Goal: Transaction & Acquisition: Purchase product/service

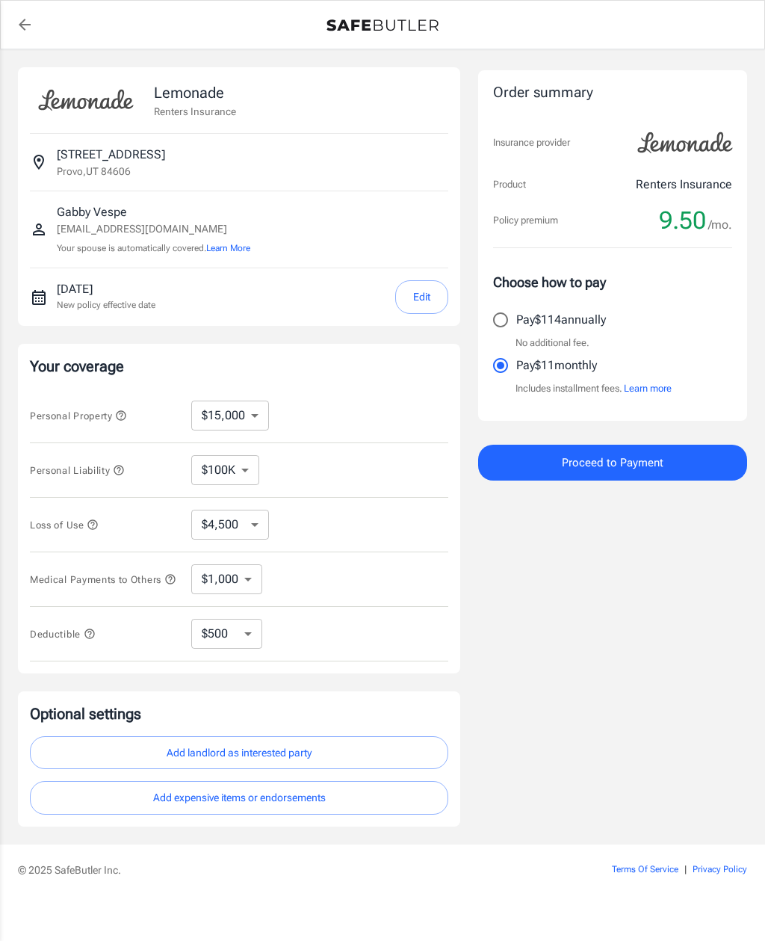
select select "15000"
select select "500"
click at [428, 304] on button "Edit" at bounding box center [421, 297] width 53 height 34
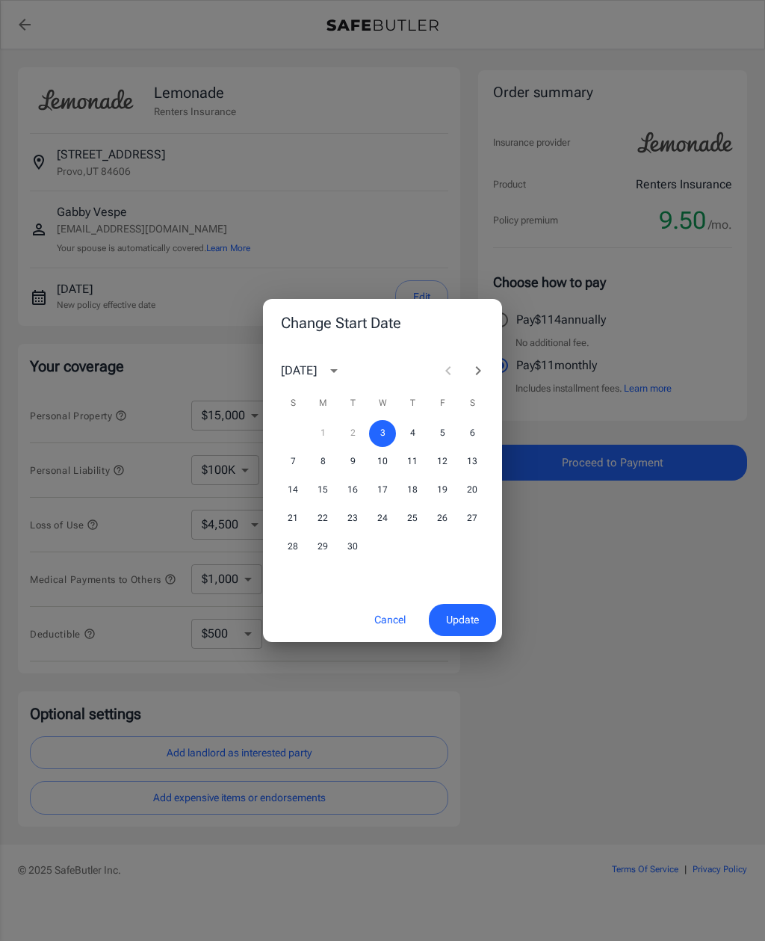
click at [442, 377] on div at bounding box center [464, 371] width 60 height 30
click at [293, 360] on div "September 2025" at bounding box center [314, 370] width 66 height 25
click at [306, 377] on div "September 2025" at bounding box center [299, 371] width 36 height 18
click at [343, 376] on icon "calendar view is open, switch to year view" at bounding box center [334, 371] width 18 height 18
click at [302, 361] on div "September 2025" at bounding box center [314, 370] width 66 height 25
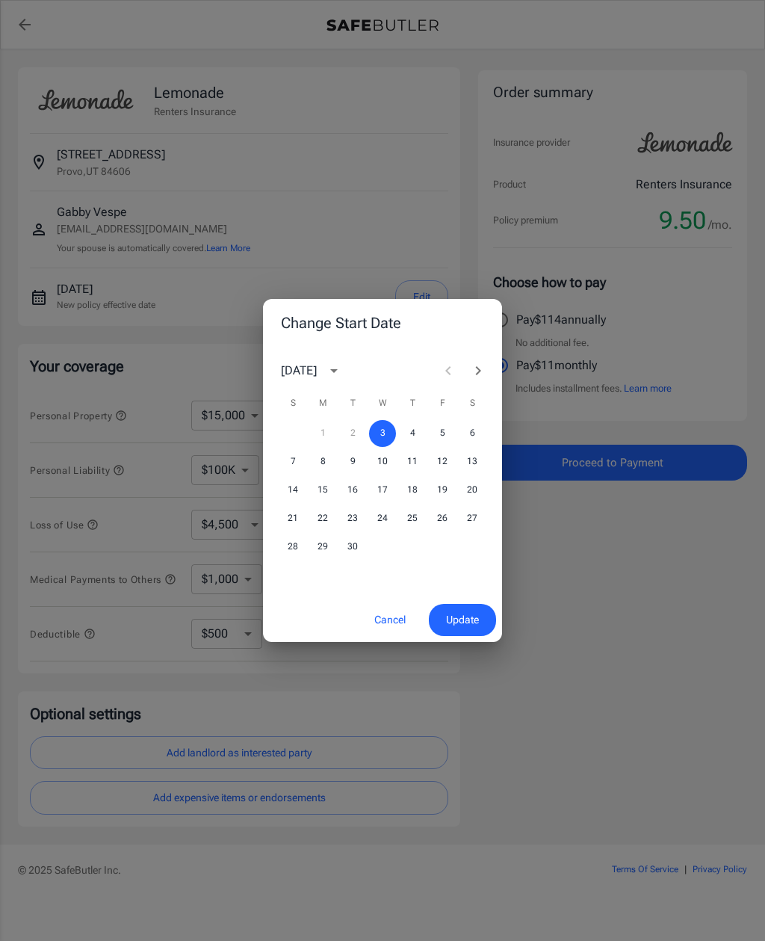
click at [299, 376] on div "September 2025" at bounding box center [299, 371] width 36 height 18
click at [369, 620] on button "Cancel" at bounding box center [390, 620] width 66 height 32
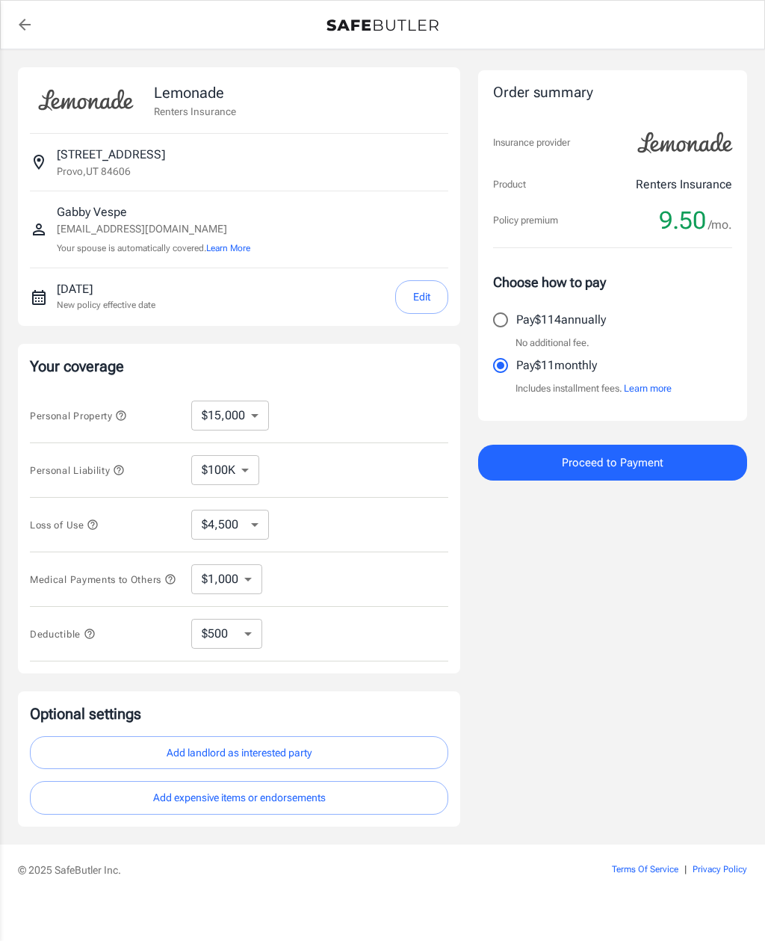
click at [418, 300] on button "Edit" at bounding box center [421, 297] width 53 height 34
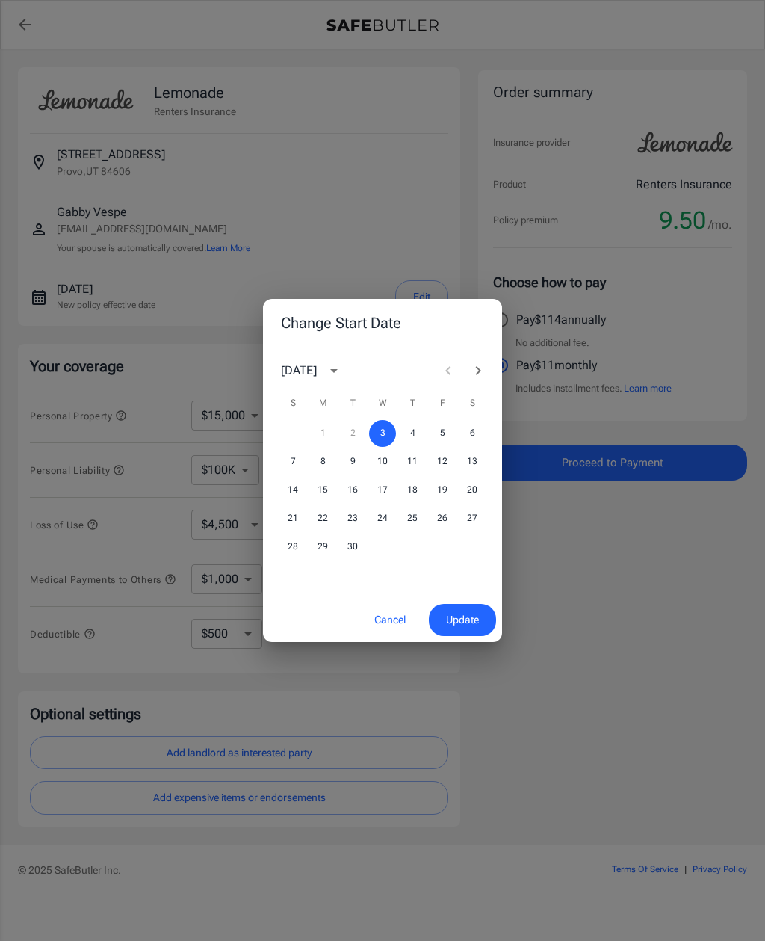
click at [483, 281] on div "Change Start Date September 2025 S M T W T F S 1 2 3 4 5 6 7 8 9 10 11 12 13 14…" at bounding box center [382, 470] width 765 height 941
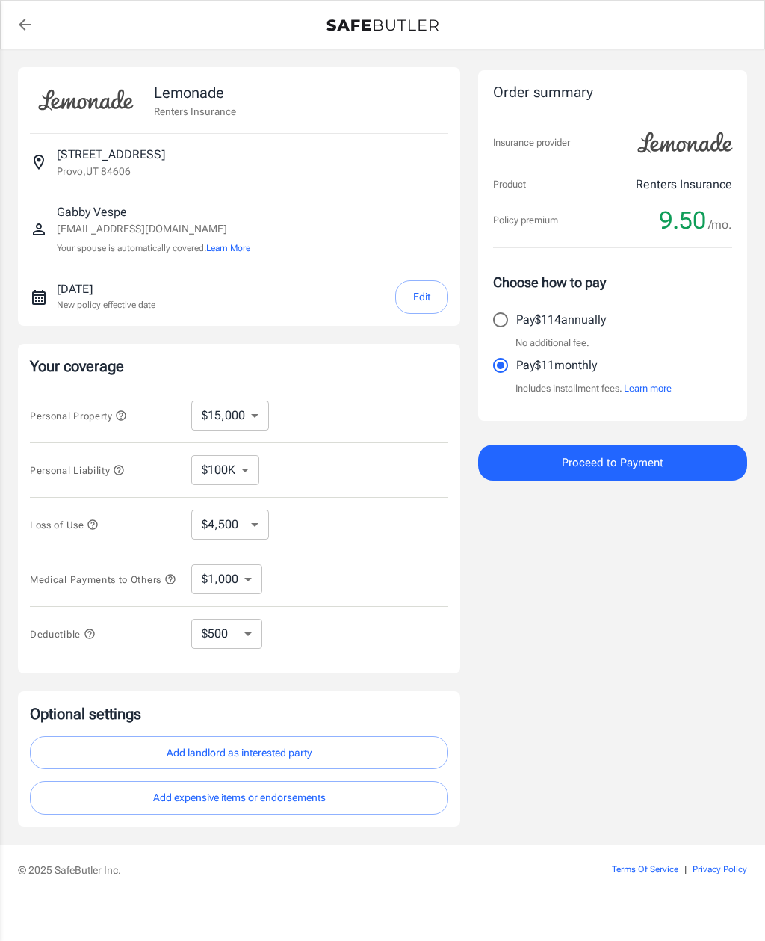
scroll to position [48, 0]
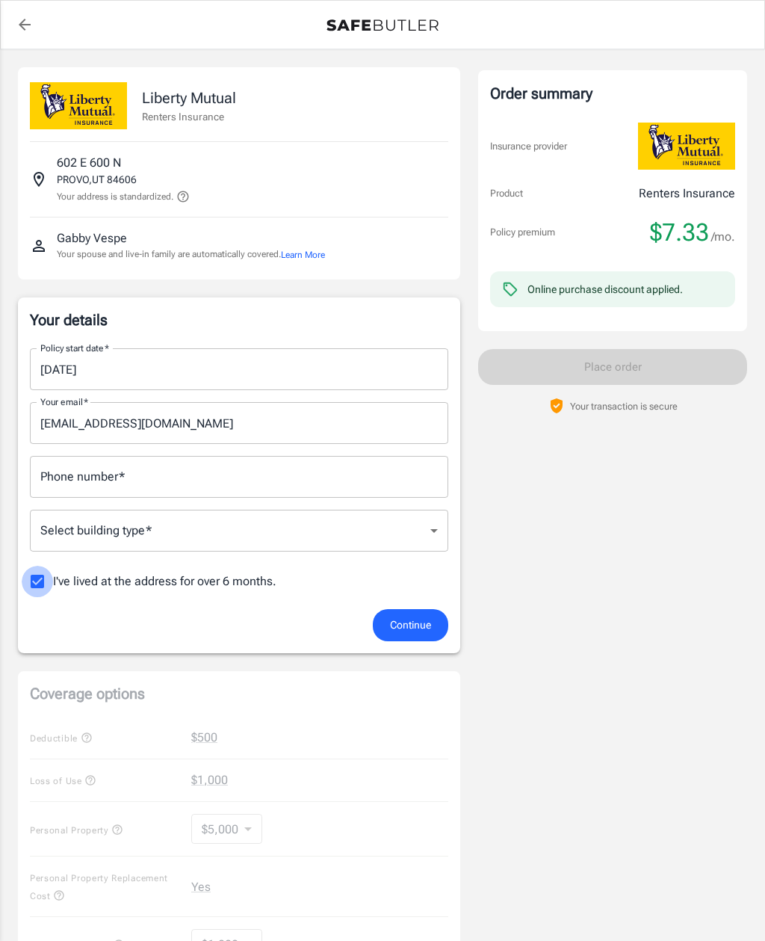
click at [37, 589] on input "I've lived at the address for over 6 months." at bounding box center [37, 581] width 31 height 31
checkbox input "false"
